Goal: Task Accomplishment & Management: Manage account settings

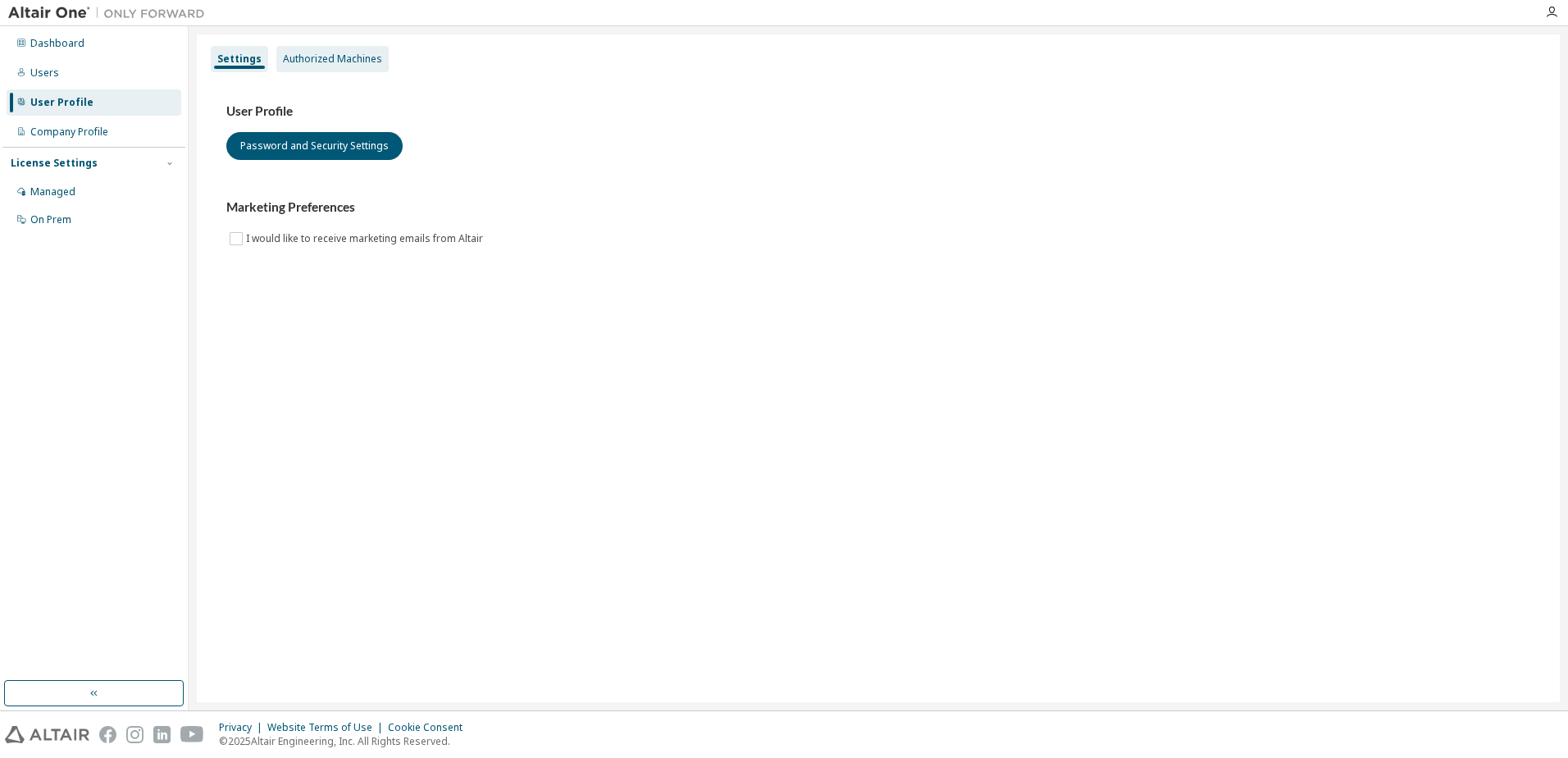
click at [362, 65] on div "Authorized Machines" at bounding box center [332, 59] width 99 height 13
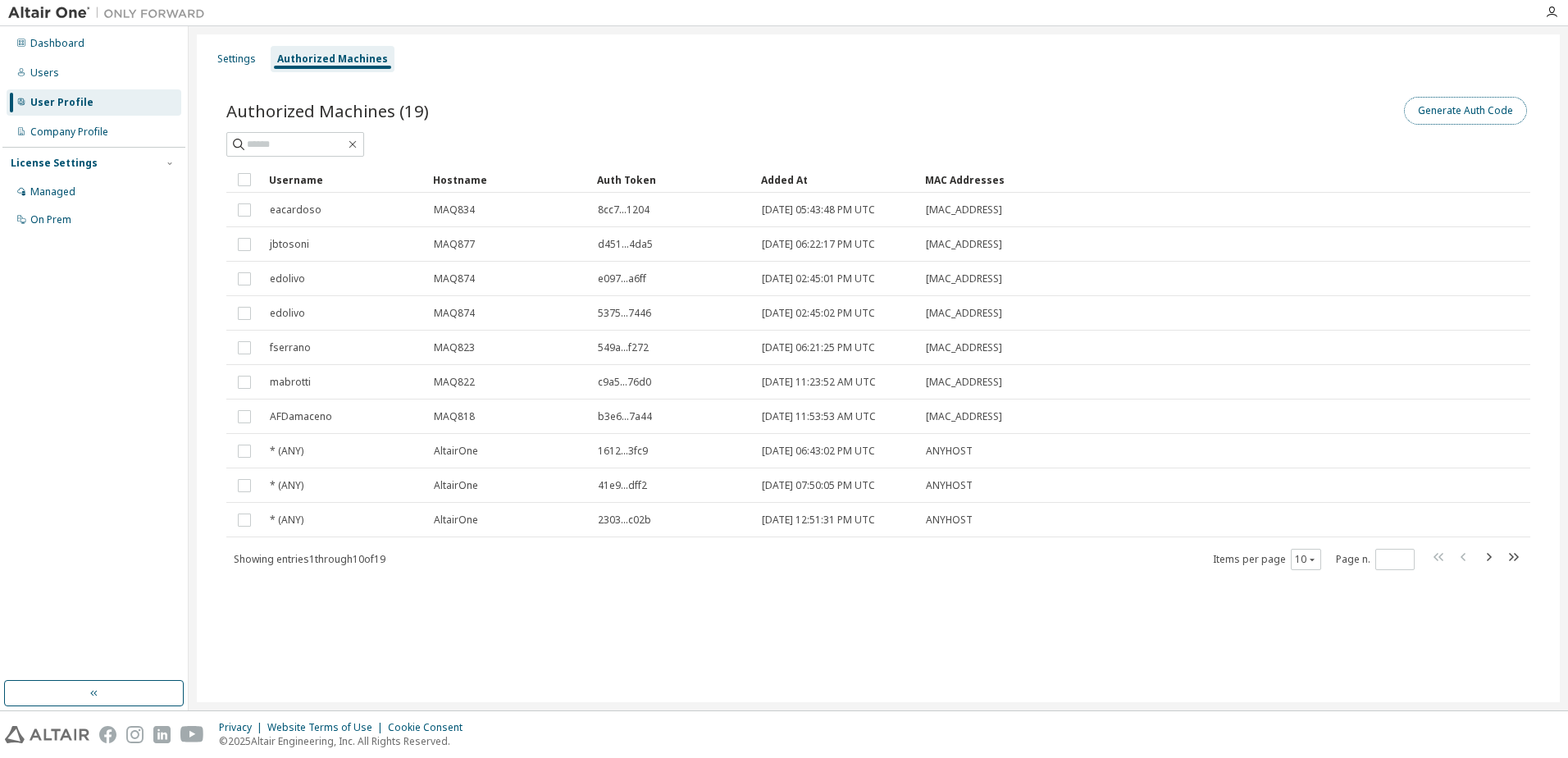
click at [1480, 110] on button "Generate Auth Code" at bounding box center [1466, 110] width 123 height 28
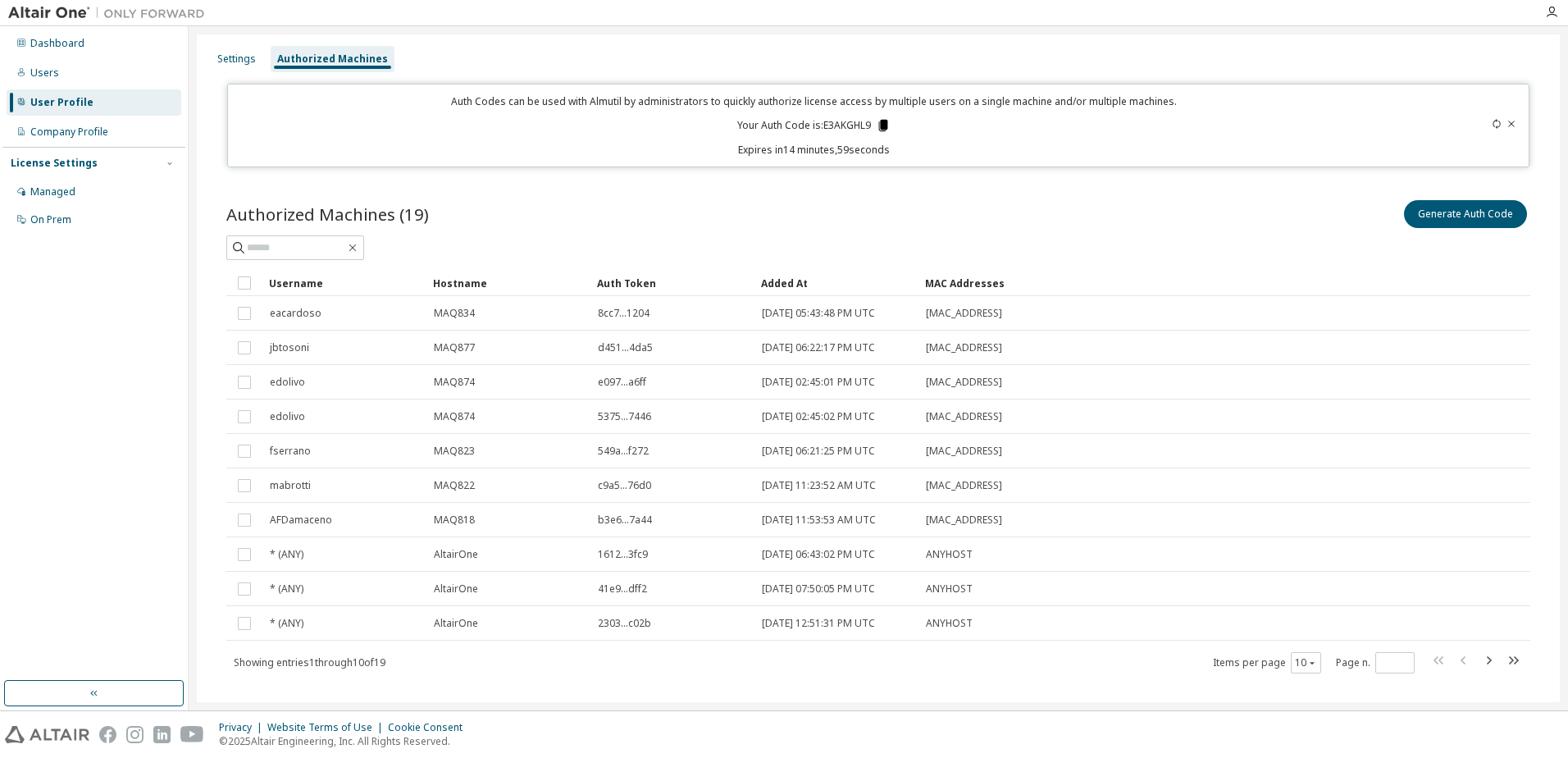
click at [884, 123] on icon at bounding box center [884, 125] width 9 height 11
